Goal: Information Seeking & Learning: Learn about a topic

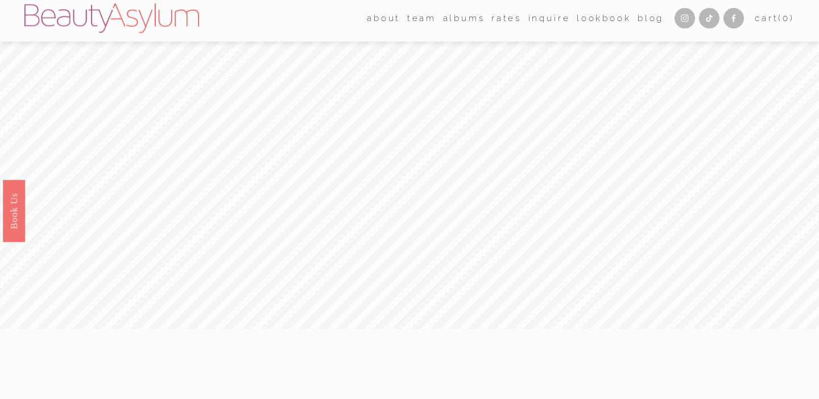
scroll to position [6, 0]
click at [500, 17] on link "Rates" at bounding box center [507, 18] width 30 height 18
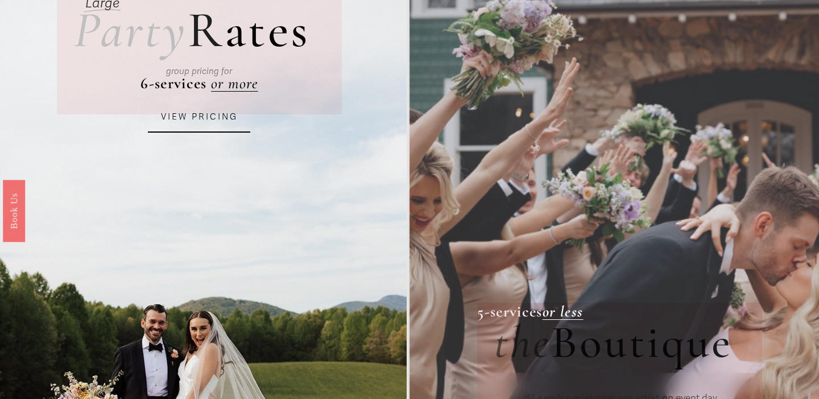
scroll to position [110, 0]
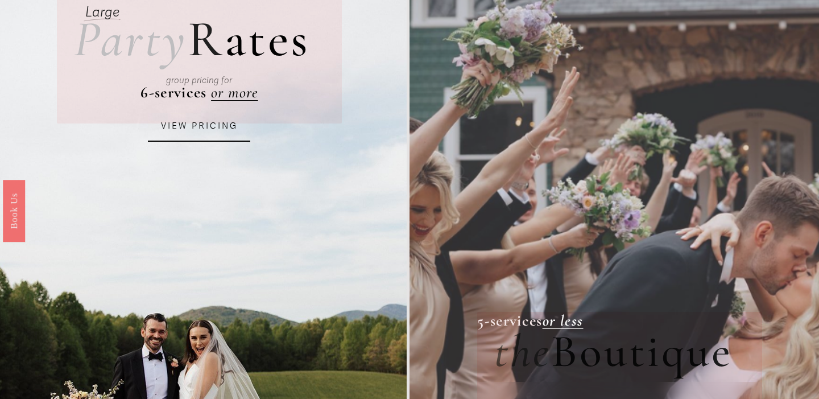
click at [197, 122] on link "VIEW PRICING" at bounding box center [199, 126] width 102 height 31
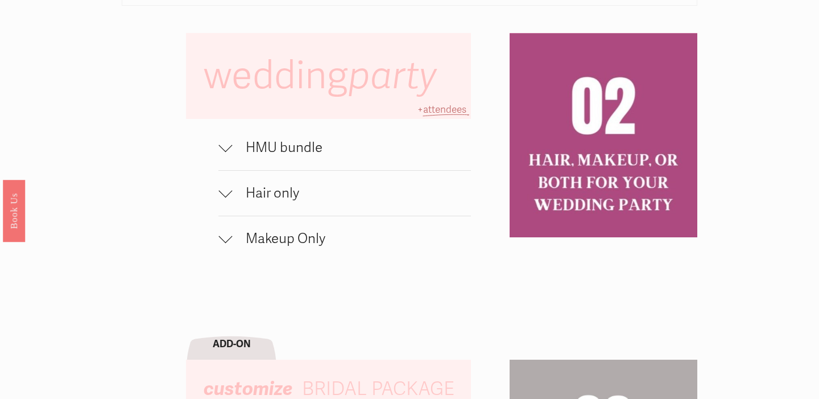
scroll to position [733, 0]
